Goal: Task Accomplishment & Management: Use online tool/utility

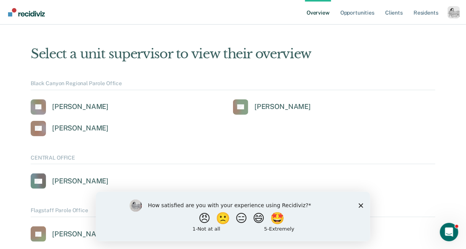
click at [362, 205] on icon "Close survey" at bounding box center [360, 205] width 5 height 5
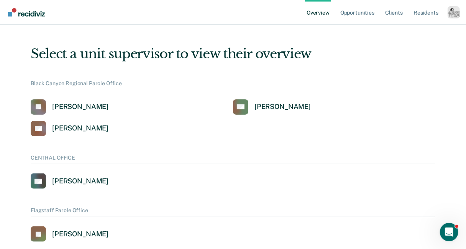
click at [448, 15] on div "Profile dropdown button" at bounding box center [454, 12] width 12 height 12
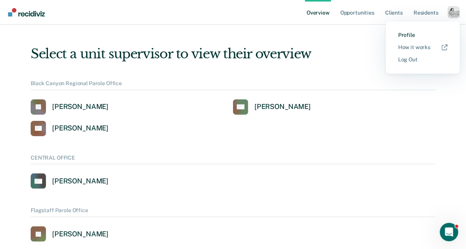
click at [406, 33] on link "Profile" at bounding box center [422, 35] width 49 height 7
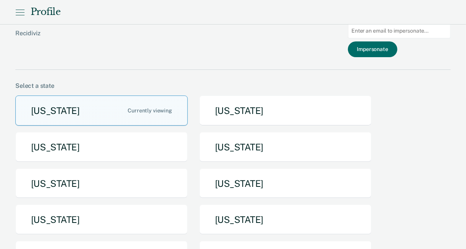
click at [383, 33] on input at bounding box center [399, 30] width 103 height 15
paste input "[EMAIL_ADDRESS][DOMAIN_NAME][US_STATE]"
type input "[EMAIL_ADDRESS][DOMAIN_NAME][US_STATE]"
click at [382, 49] on button "Impersonate" at bounding box center [372, 49] width 49 height 16
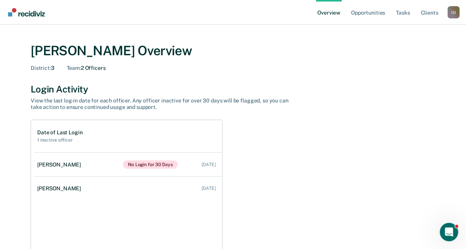
click at [453, 12] on div "I U" at bounding box center [454, 12] width 12 height 12
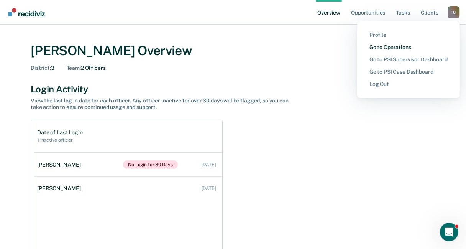
click at [381, 47] on link "Go to Operations" at bounding box center [408, 47] width 78 height 7
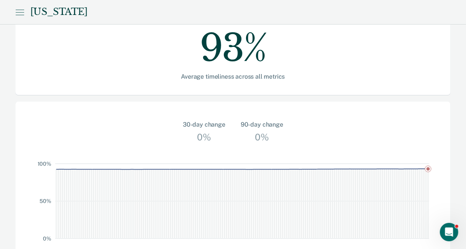
scroll to position [315, 0]
